Goal: Transaction & Acquisition: Purchase product/service

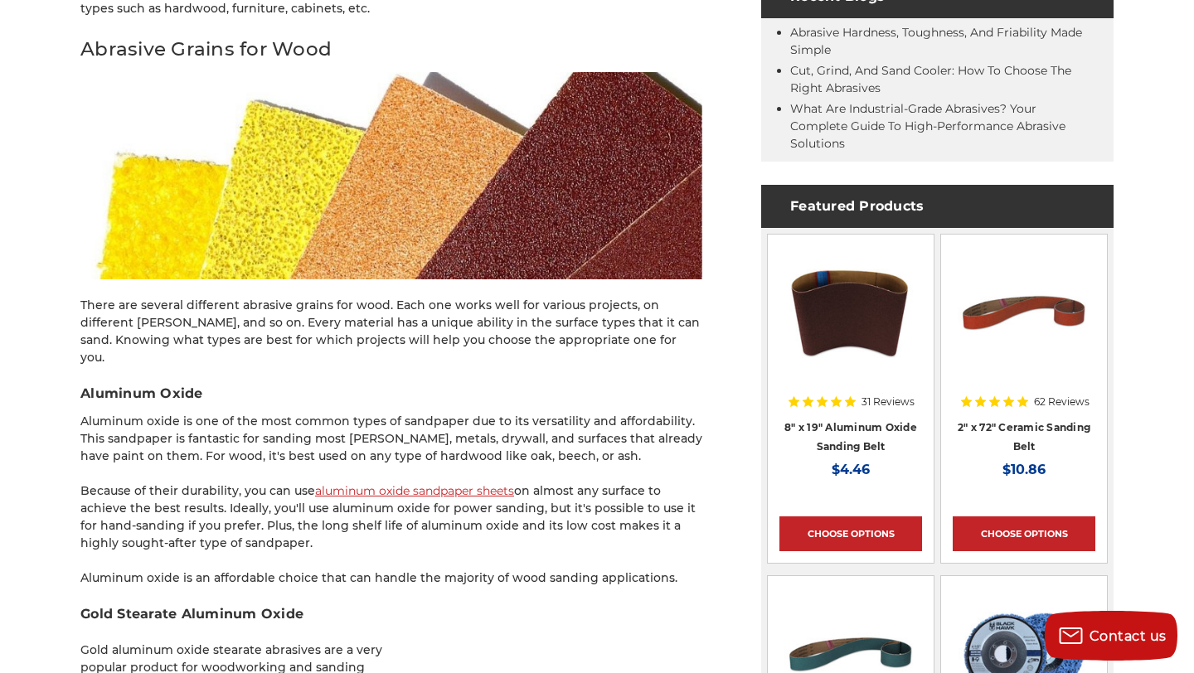
scroll to position [979, 0]
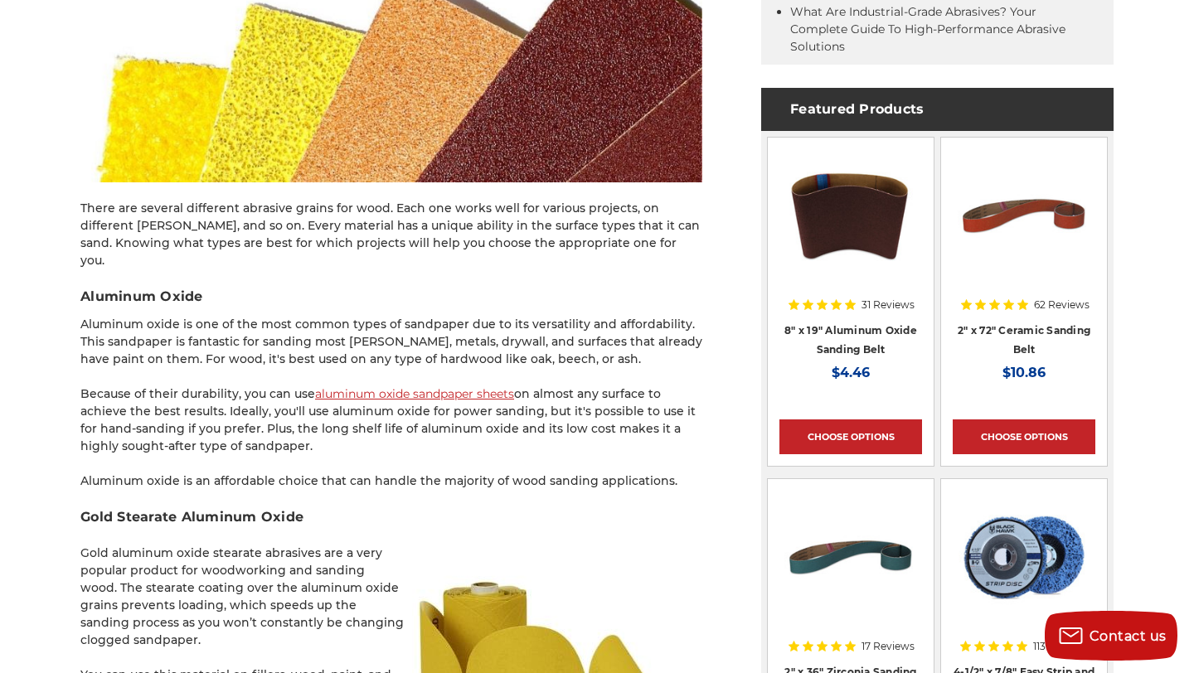
click at [464, 386] on link "aluminum oxide sandpaper sheets" at bounding box center [414, 393] width 199 height 15
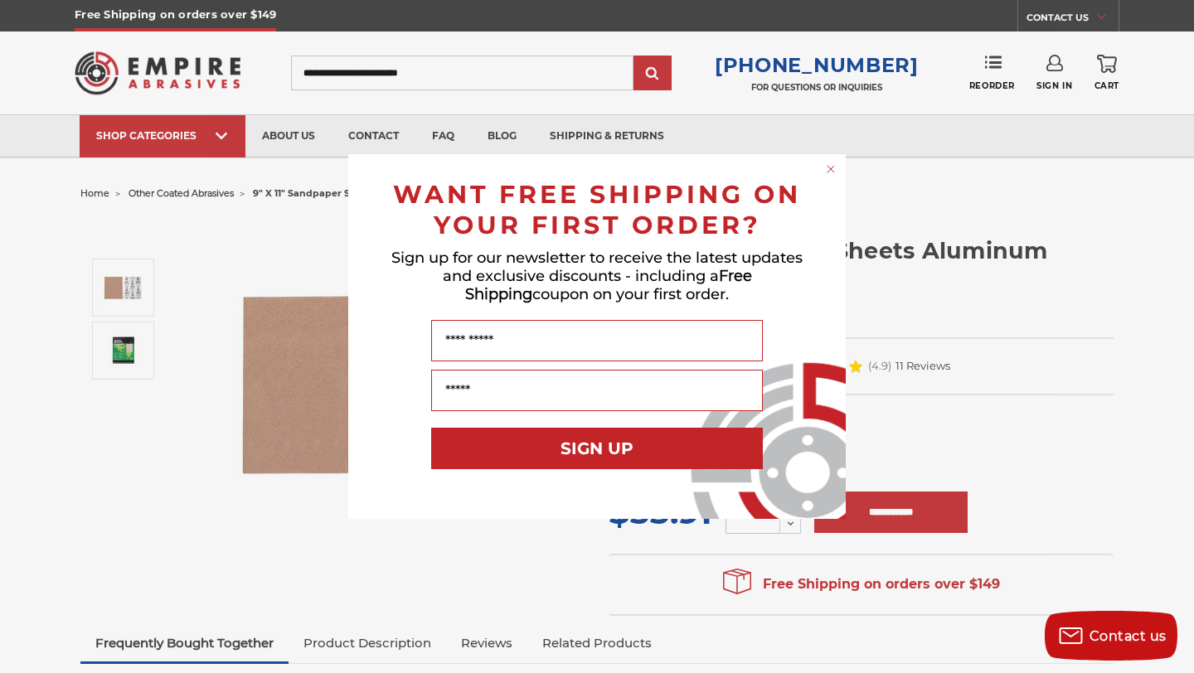
click at [832, 170] on circle "Close dialog" at bounding box center [831, 170] width 16 height 16
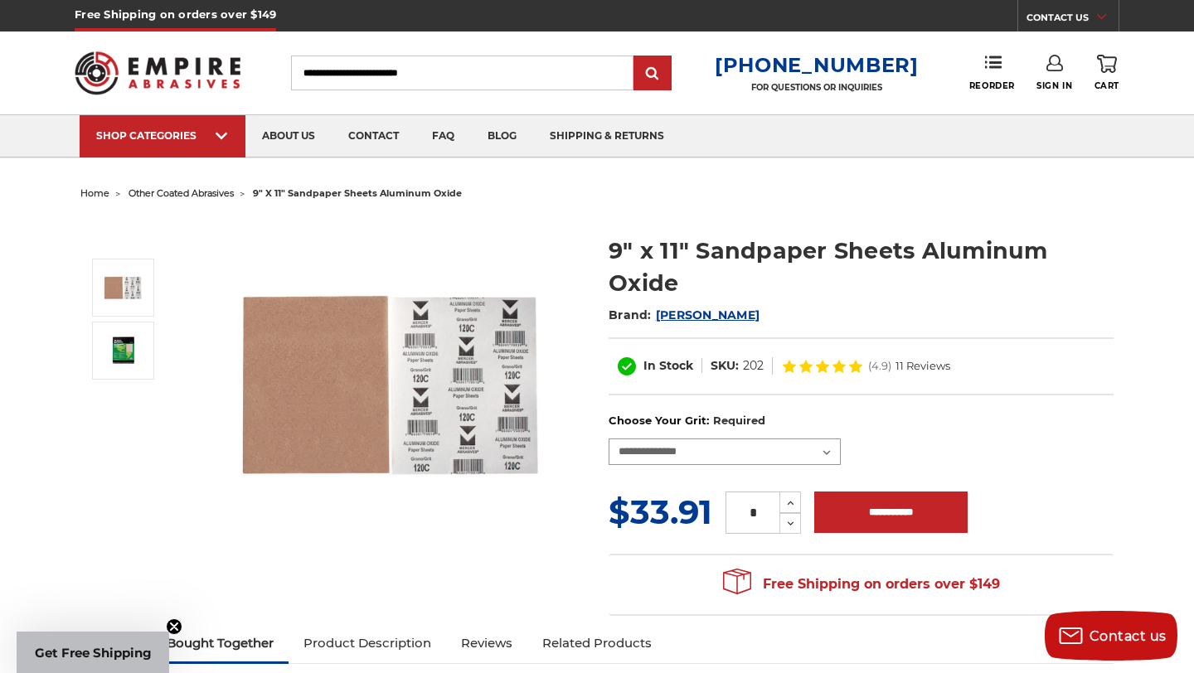
click at [711, 449] on select "**********" at bounding box center [725, 452] width 232 height 27
